Goal: Navigation & Orientation: Find specific page/section

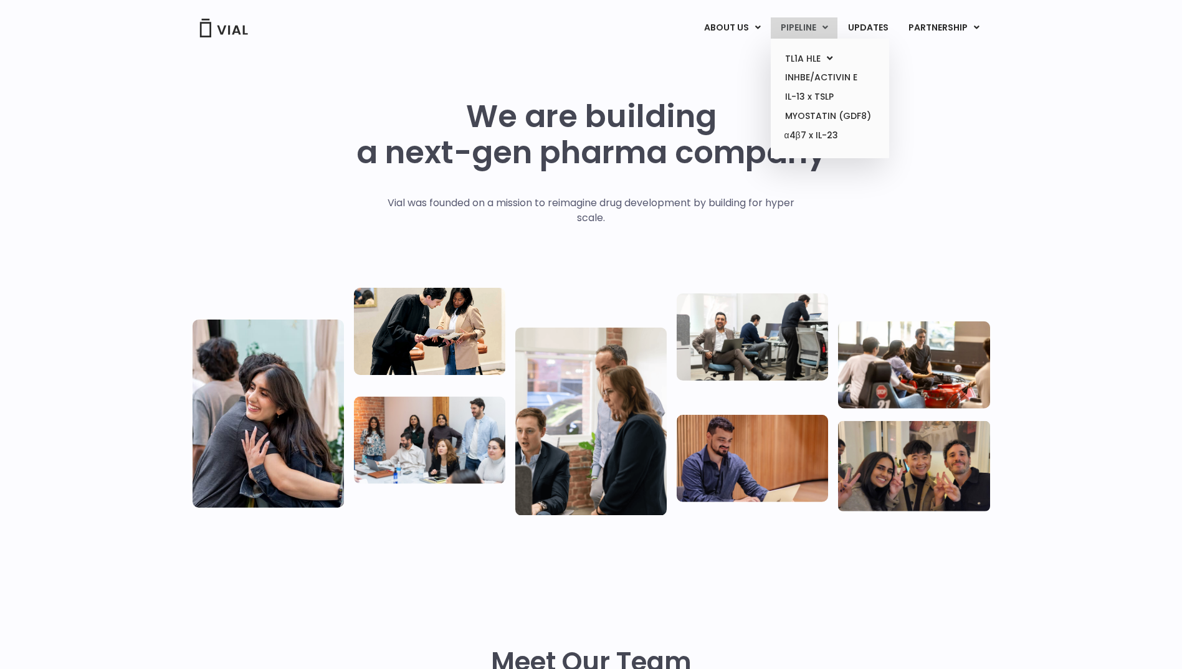
click at [811, 22] on link "PIPELINE" at bounding box center [804, 27] width 67 height 21
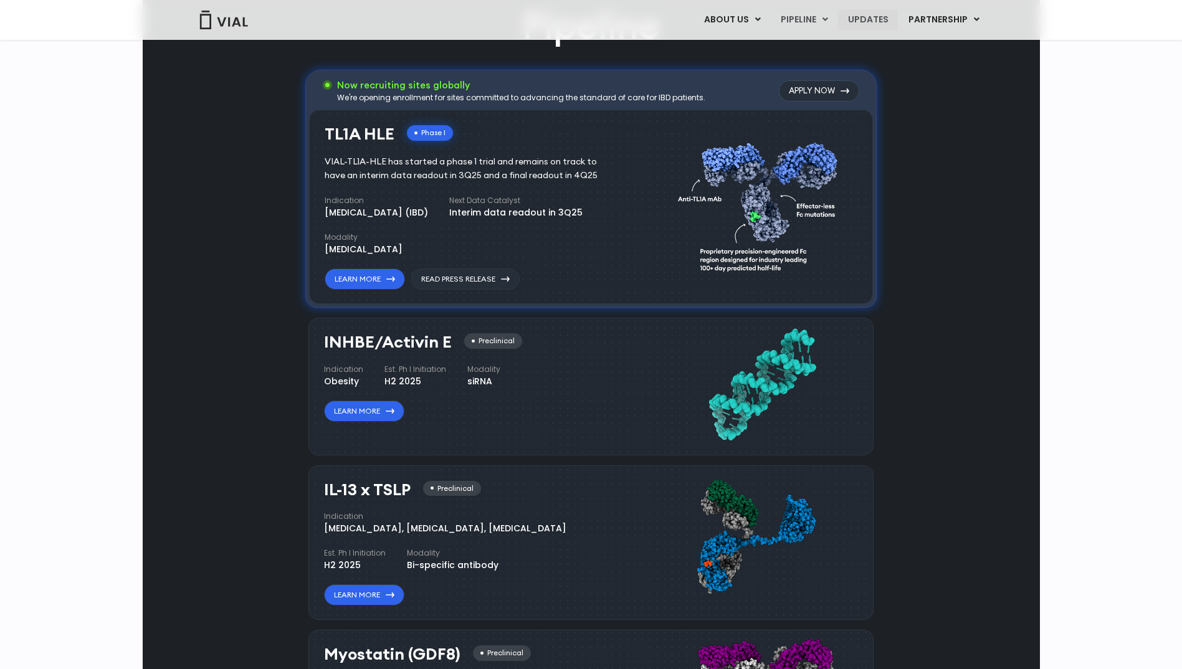
click at [872, 27] on link "UPDATES" at bounding box center [868, 19] width 60 height 21
